Goal: Navigation & Orientation: Go to known website

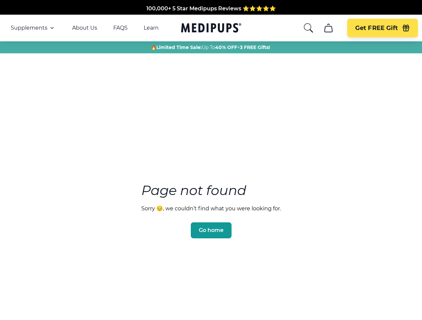
click at [211, 160] on section "Page not found Sorry 😔, we couldn’t find what you were looking for. Go home" at bounding box center [211, 195] width 422 height 256
click at [33, 28] on span "Supplements" at bounding box center [29, 28] width 37 height 7
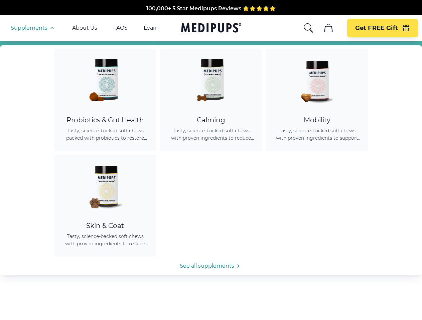
click at [51, 28] on icon "button" at bounding box center [52, 28] width 8 height 8
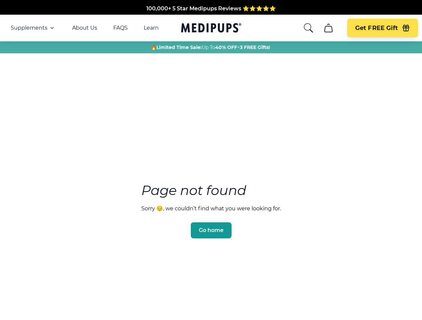
click at [308, 28] on icon "search" at bounding box center [308, 28] width 11 height 11
click at [328, 28] on icon "cart" at bounding box center [328, 28] width 11 height 11
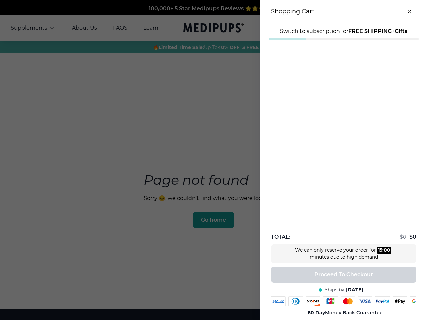
click at [328, 28] on div at bounding box center [213, 160] width 427 height 320
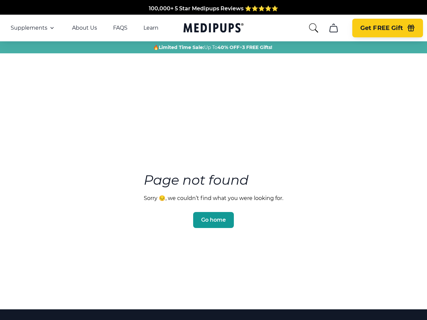
click at [382, 28] on span "Get FREE Gift" at bounding box center [381, 28] width 43 height 8
click at [408, 28] on icon "button" at bounding box center [411, 29] width 6 height 4
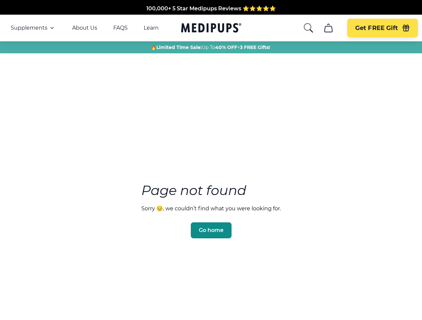
click at [211, 227] on span "Go home" at bounding box center [211, 230] width 25 height 7
